Goal: Task Accomplishment & Management: Complete application form

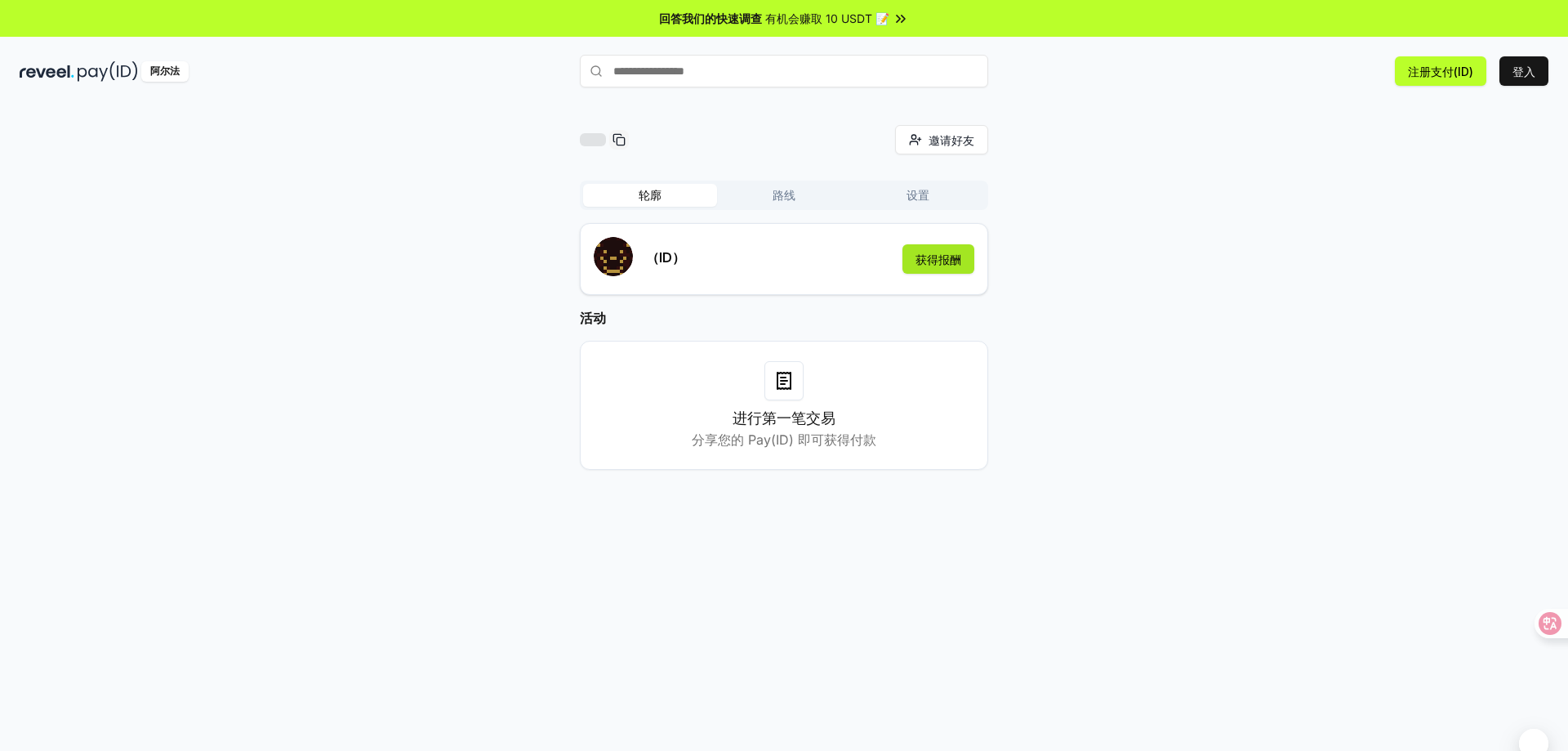
click at [932, 256] on font "获得报酬" at bounding box center [939, 259] width 46 height 14
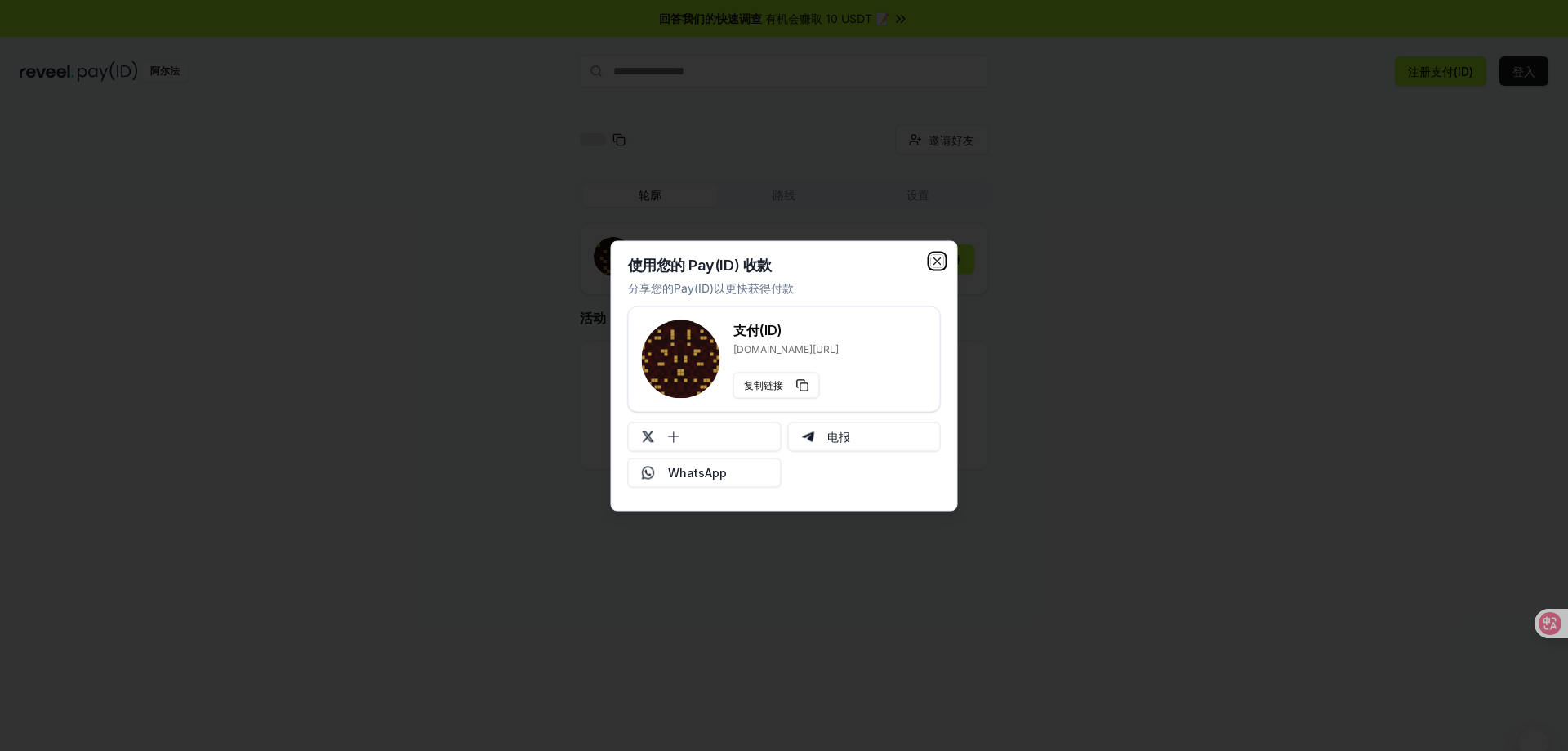
click at [937, 256] on icon "button" at bounding box center [937, 260] width 13 height 13
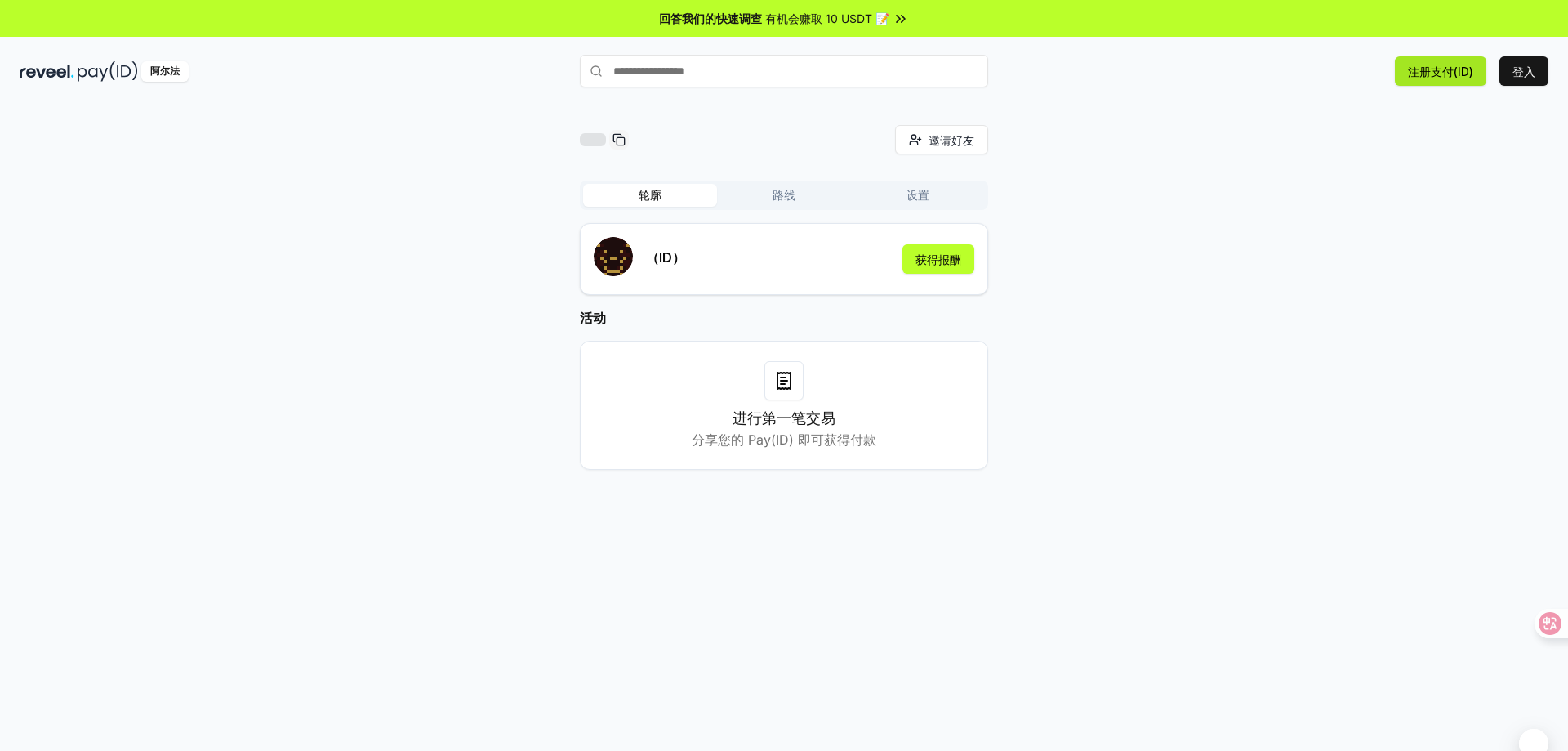
click at [1465, 74] on font "注册支付(ID)" at bounding box center [1441, 71] width 65 height 14
